Goal: Check status: Check status

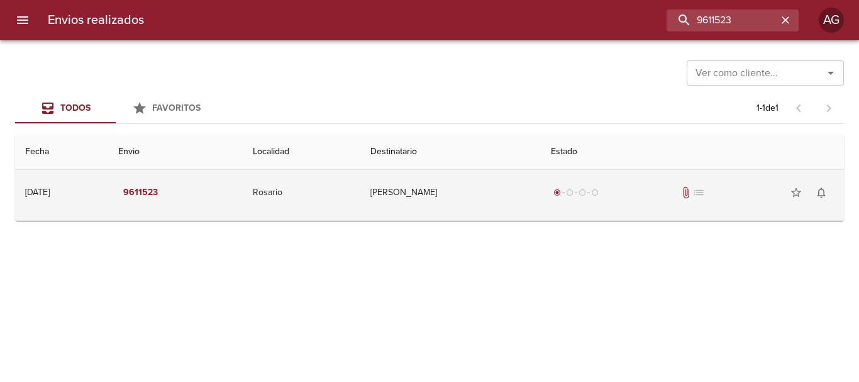
click at [526, 181] on td "[PERSON_NAME]" at bounding box center [450, 192] width 180 height 45
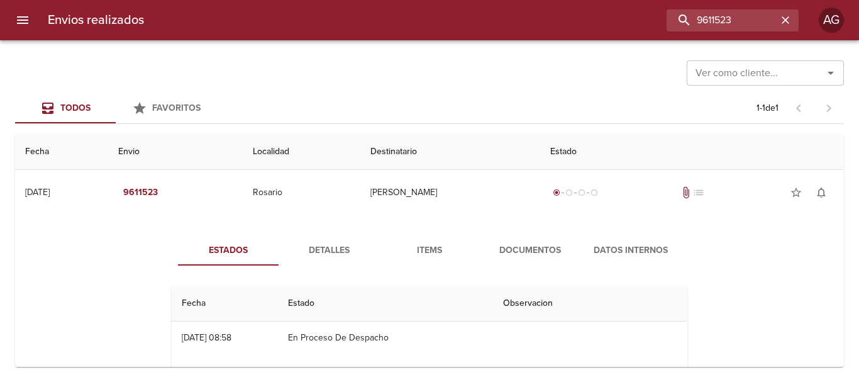
click at [525, 250] on span "Documentos" at bounding box center [530, 251] width 86 height 16
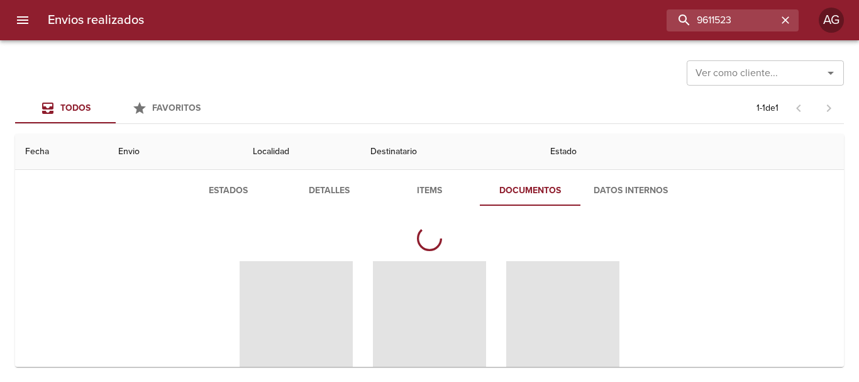
scroll to position [126, 0]
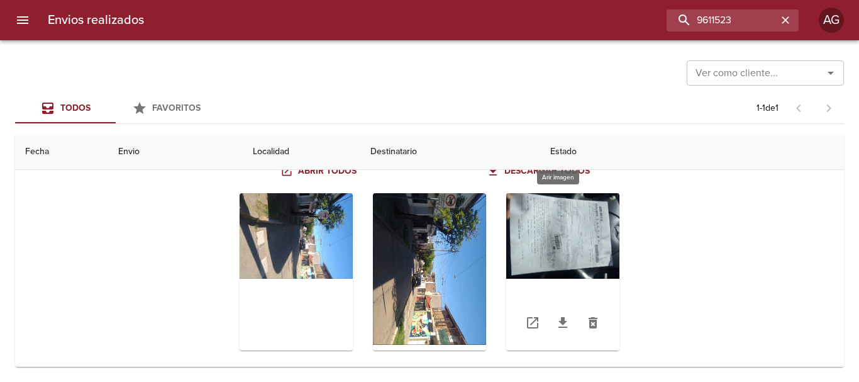
click at [539, 230] on div "Tabla de envíos del cliente" at bounding box center [562, 271] width 113 height 157
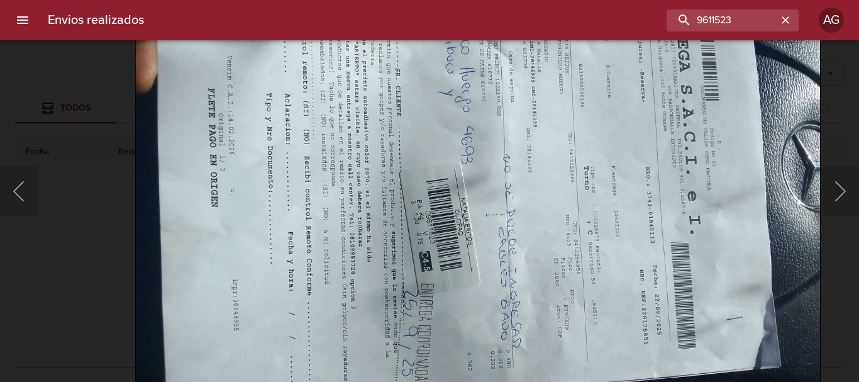
click at [504, 370] on img "Lightbox" at bounding box center [477, 189] width 685 height 514
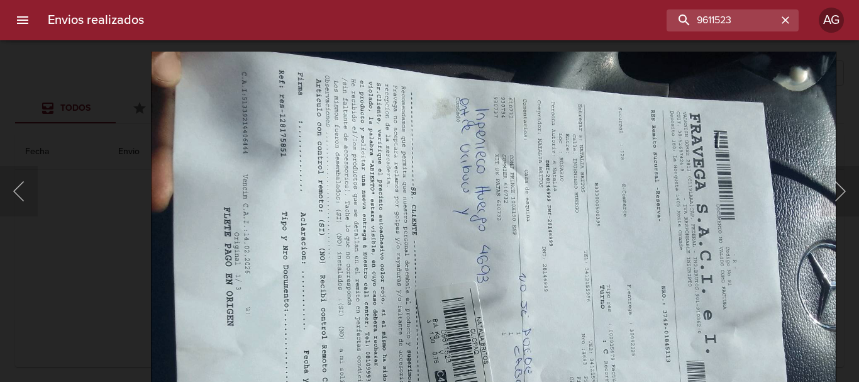
click at [539, 0] on html "Envios realizados 9611523 AG Ver como cliente... Ver como cliente... Todos Favo…" at bounding box center [429, 0] width 859 height 0
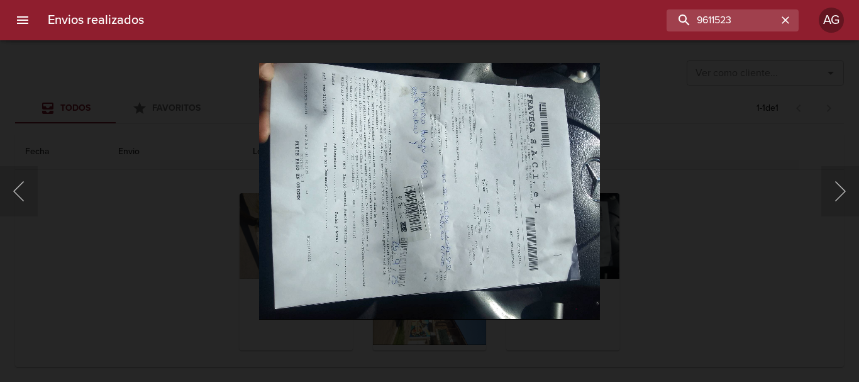
click at [385, 209] on img "Lightbox" at bounding box center [429, 191] width 341 height 256
click at [9, 192] on div at bounding box center [6, 191] width 13 height 382
click at [3, 194] on div at bounding box center [6, 191] width 13 height 382
click at [28, 186] on button "Anterior" at bounding box center [19, 191] width 38 height 50
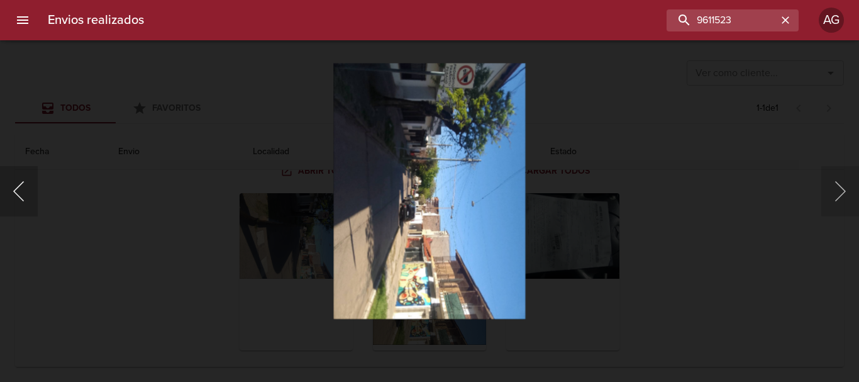
click at [28, 186] on button "Anterior" at bounding box center [19, 191] width 38 height 50
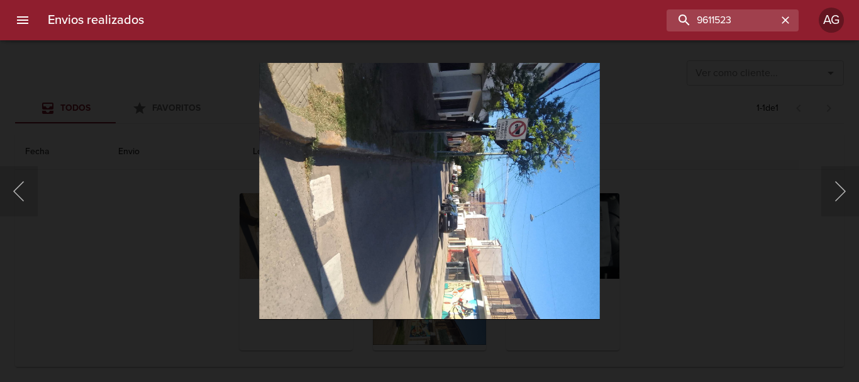
drag, startPoint x: 726, startPoint y: 188, endPoint x: 712, endPoint y: 194, distance: 15.8
click at [720, 191] on div "Lightbox" at bounding box center [429, 191] width 859 height 382
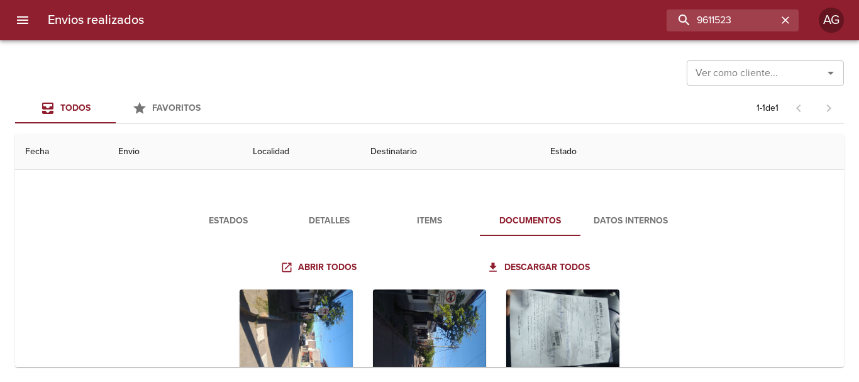
scroll to position [0, 0]
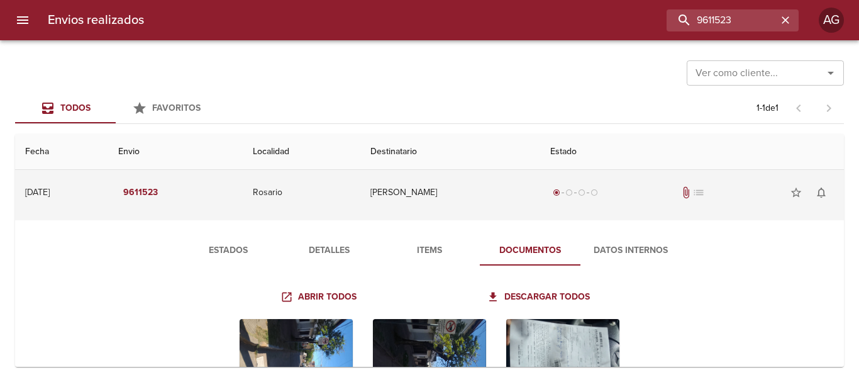
click at [443, 213] on td "[PERSON_NAME]" at bounding box center [450, 192] width 180 height 45
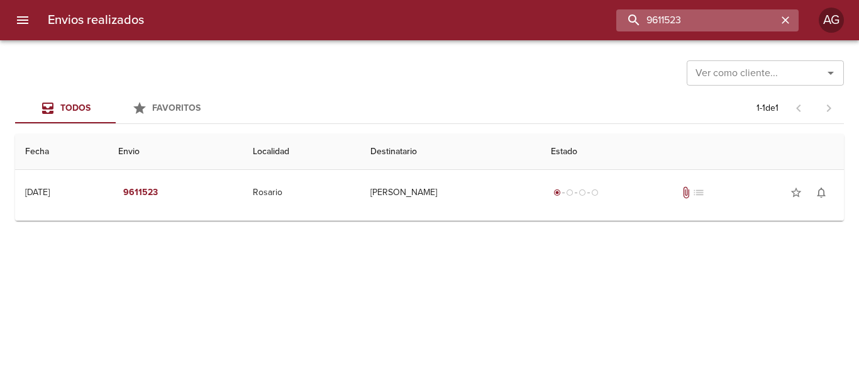
click at [725, 26] on input "9611523" at bounding box center [696, 20] width 161 height 22
type input "[PERSON_NAME]"
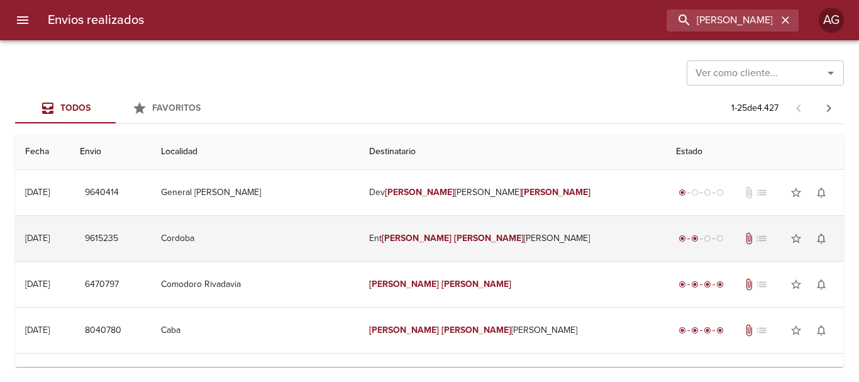
click at [509, 252] on td "Ent [PERSON_NAME]" at bounding box center [512, 238] width 307 height 45
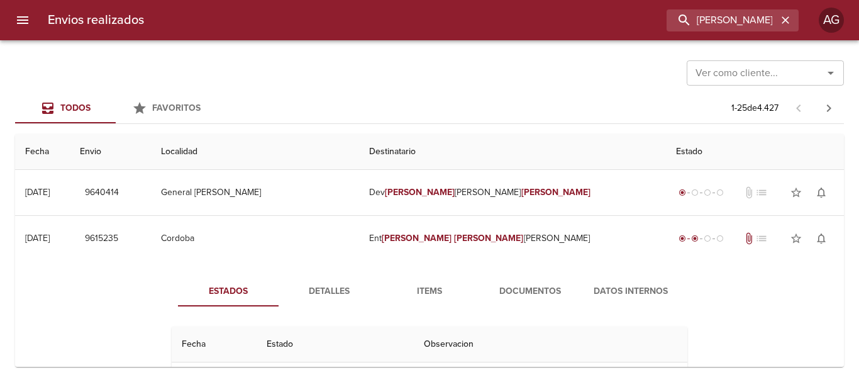
click at [538, 289] on span "Documentos" at bounding box center [530, 292] width 86 height 16
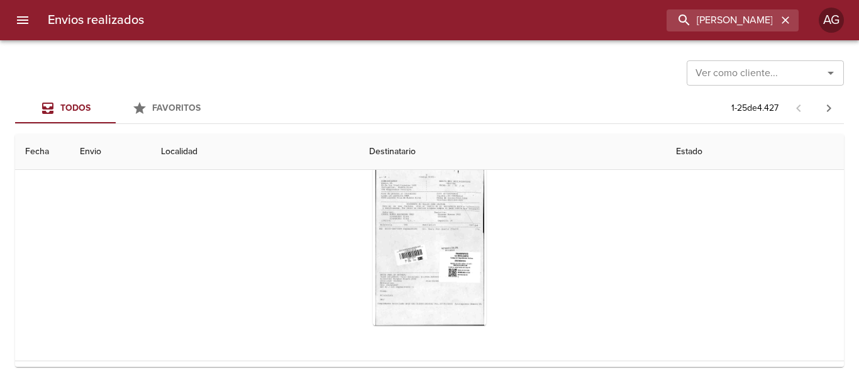
scroll to position [189, 0]
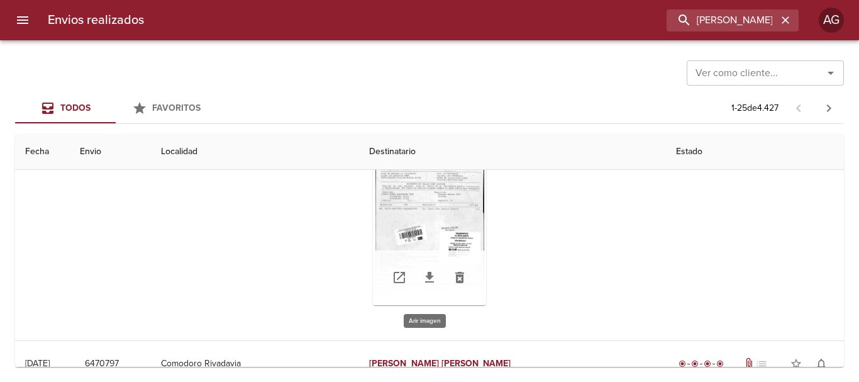
click at [427, 224] on div "Tabla de envíos del cliente" at bounding box center [429, 226] width 113 height 157
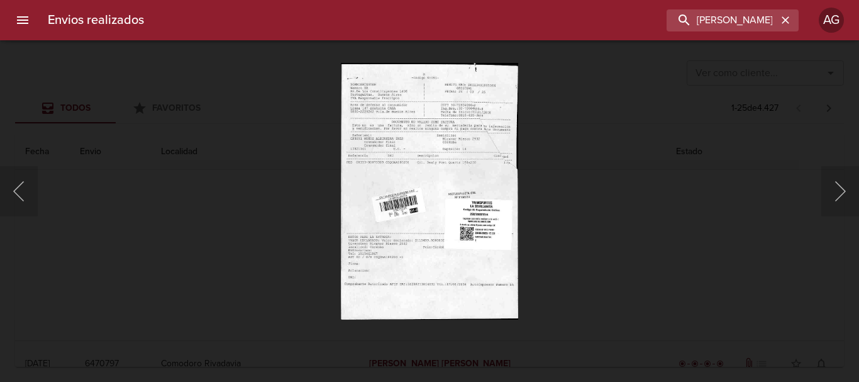
click at [561, 275] on div "Lightbox" at bounding box center [429, 191] width 859 height 382
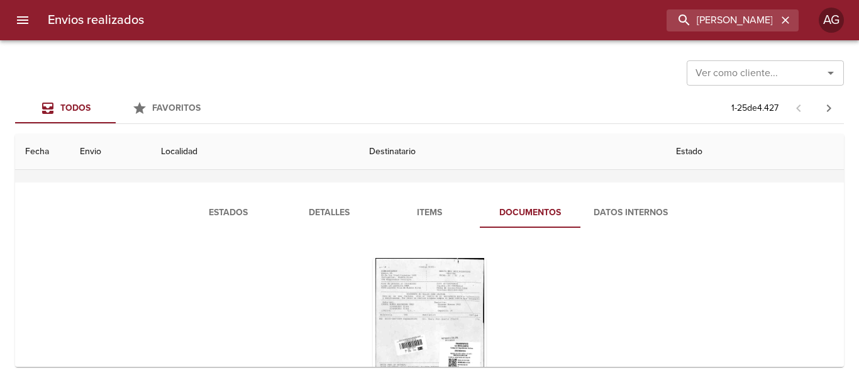
scroll to position [0, 0]
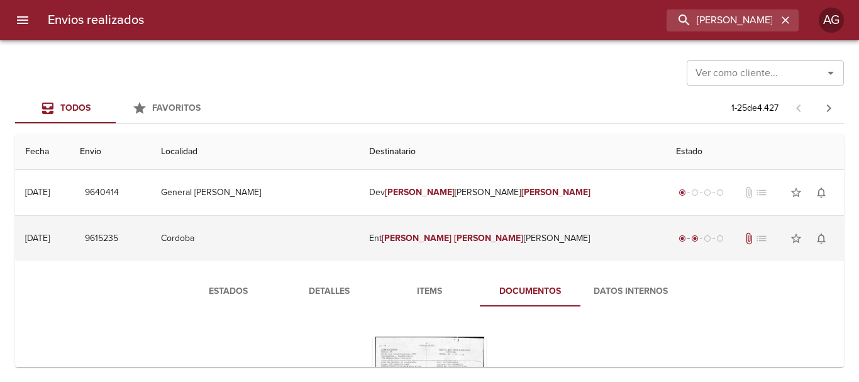
click at [490, 253] on td "Ent [PERSON_NAME]" at bounding box center [512, 238] width 307 height 45
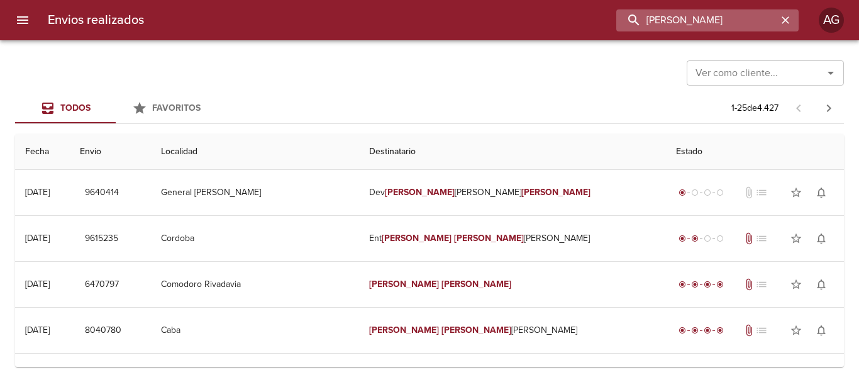
click at [742, 29] on input "[PERSON_NAME]" at bounding box center [696, 20] width 161 height 22
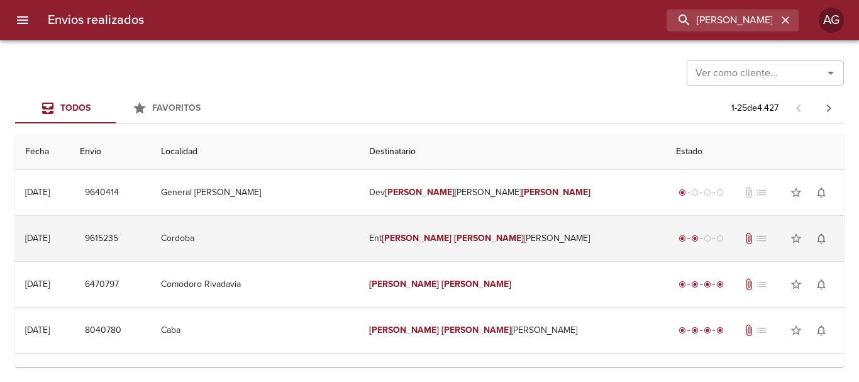
click at [525, 240] on td "Ent [PERSON_NAME]" at bounding box center [512, 238] width 307 height 45
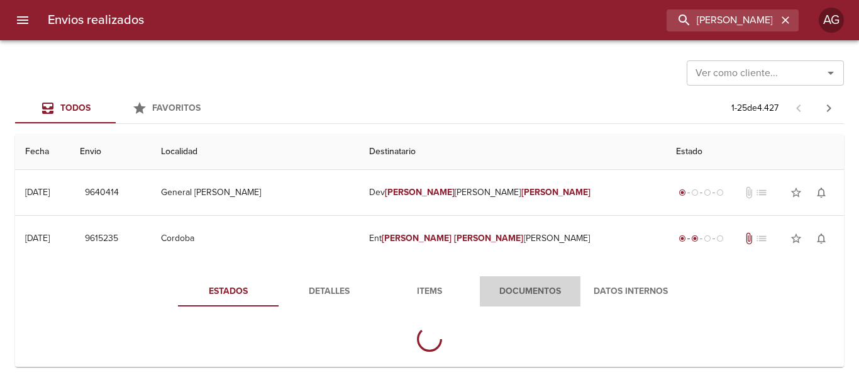
click at [517, 294] on span "Documentos" at bounding box center [530, 292] width 86 height 16
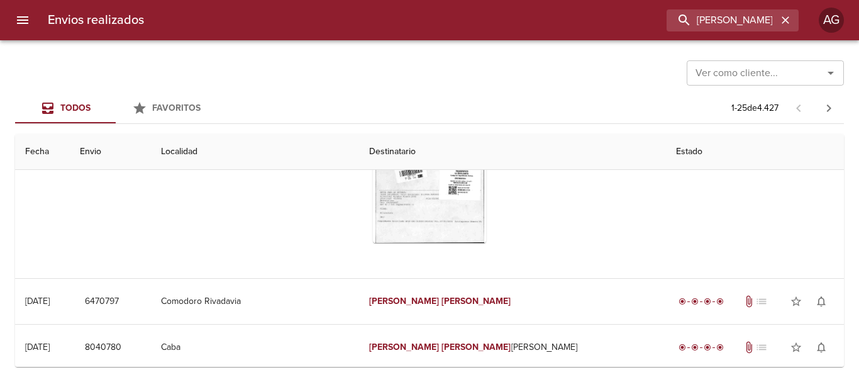
scroll to position [252, 0]
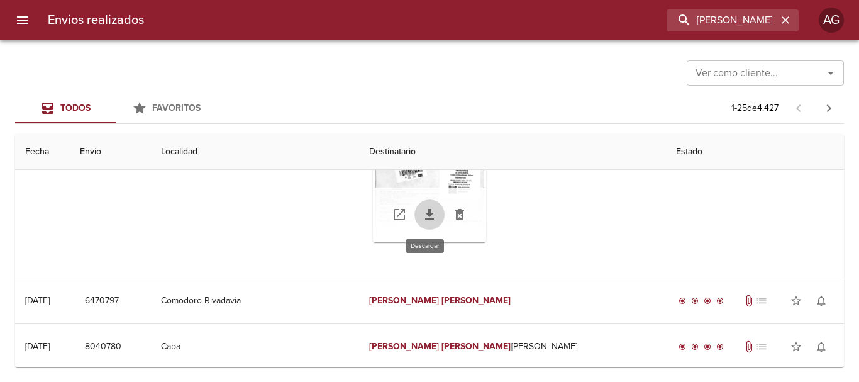
click at [425, 216] on icon "Tabla de envíos del cliente" at bounding box center [429, 214] width 9 height 11
